Goal: Task Accomplishment & Management: Use online tool/utility

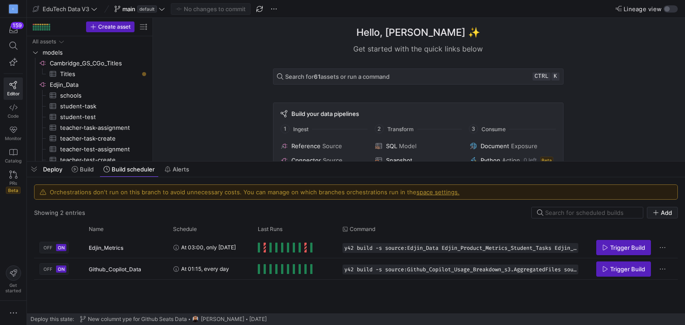
scroll to position [72, 0]
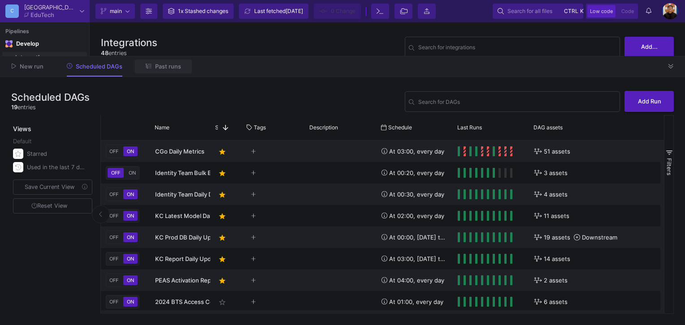
click at [157, 61] on button "Past runs" at bounding box center [163, 67] width 57 height 14
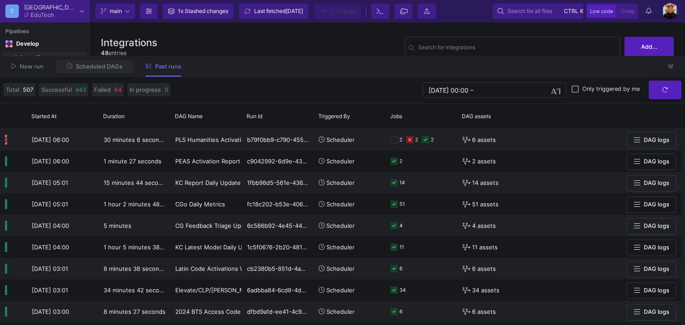
click at [91, 70] on button "Scheduled DAGs" at bounding box center [95, 67] width 78 height 14
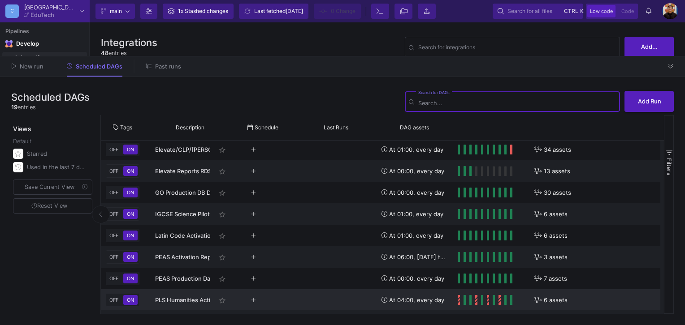
scroll to position [0, 138]
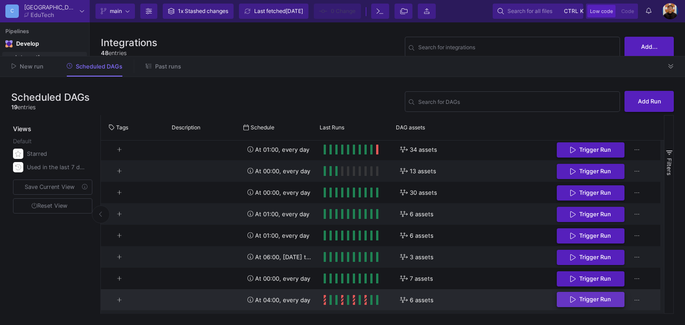
click at [604, 300] on span "Trigger Run" at bounding box center [595, 299] width 32 height 7
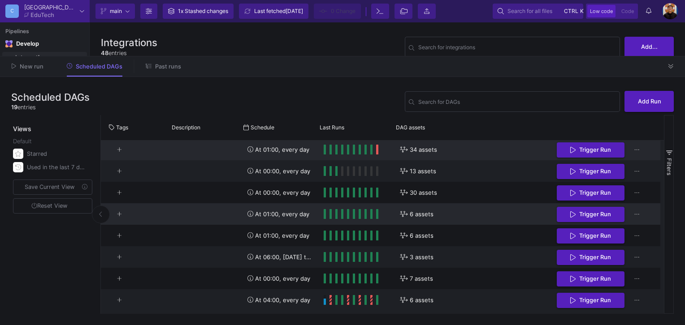
scroll to position [0, 0]
